Goal: Information Seeking & Learning: Learn about a topic

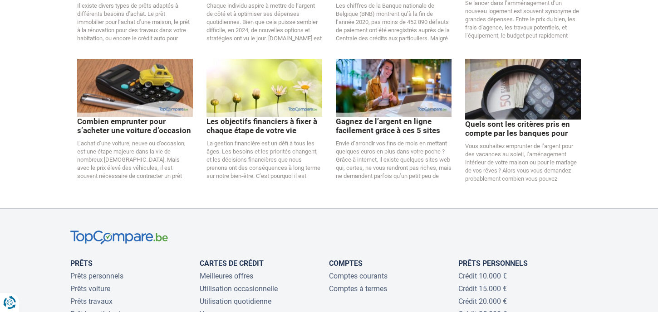
scroll to position [1750, 0]
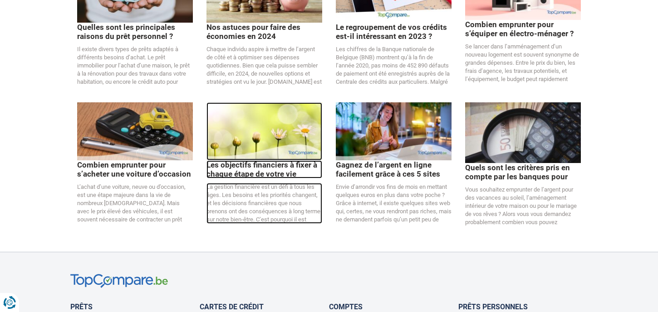
click at [300, 161] on p "Les objectifs financiers à fixer à chaque étape de votre vie" at bounding box center [264, 170] width 116 height 18
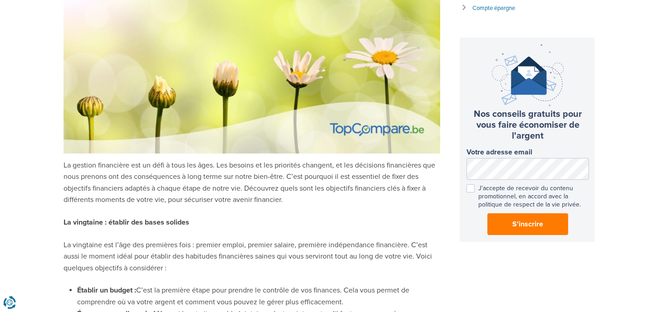
scroll to position [12, 0]
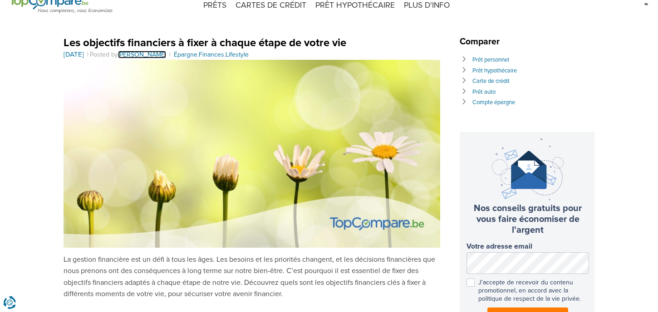
click at [166, 51] on link "[PERSON_NAME]" at bounding box center [142, 55] width 48 height 8
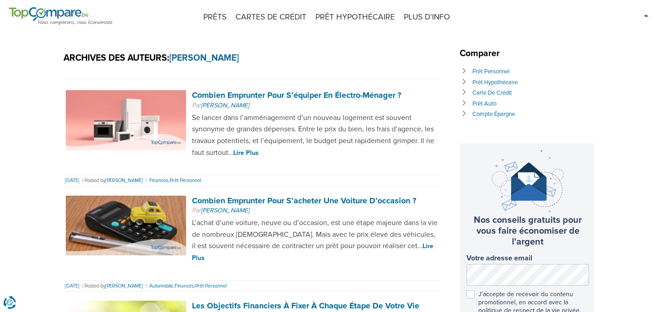
click at [155, 55] on h1 "Archives des auteurs: [PERSON_NAME]" at bounding box center [251, 58] width 376 height 12
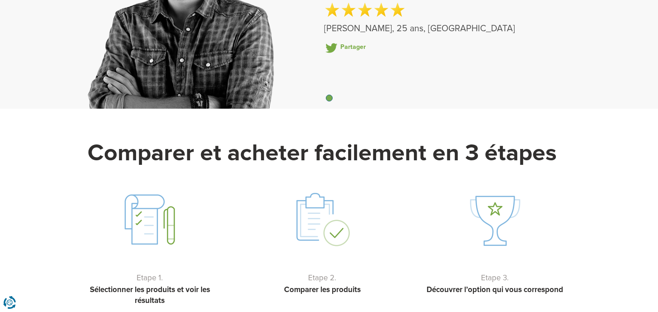
scroll to position [425, 0]
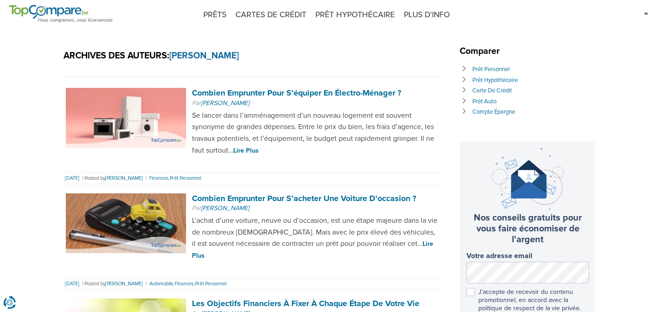
scroll to position [3, 0]
click at [486, 67] on link "Prêt personnel" at bounding box center [490, 68] width 37 height 7
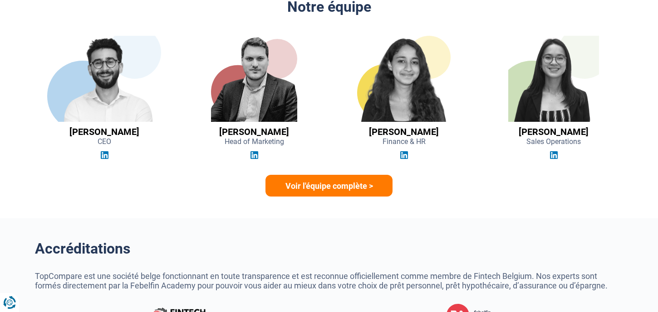
scroll to position [2556, 0]
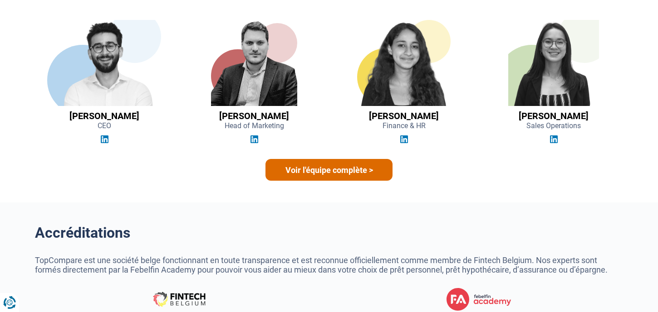
click at [379, 173] on link "Voir l'équipe complète >" at bounding box center [328, 170] width 127 height 22
